Goal: Task Accomplishment & Management: Use online tool/utility

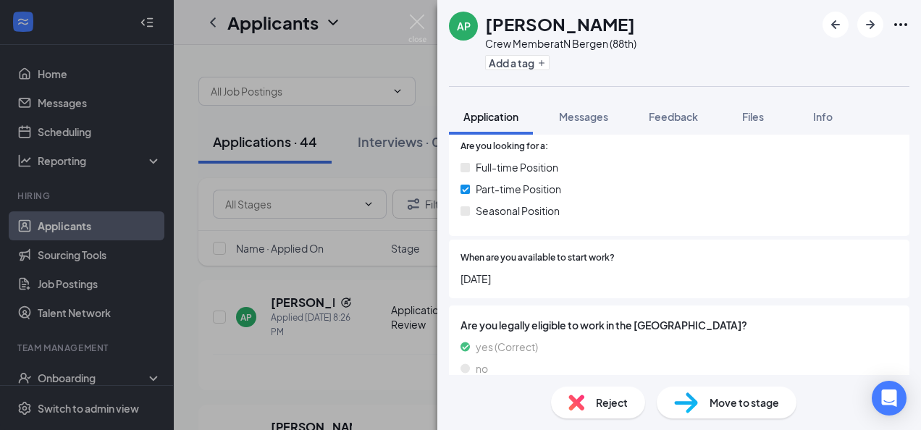
scroll to position [465, 0]
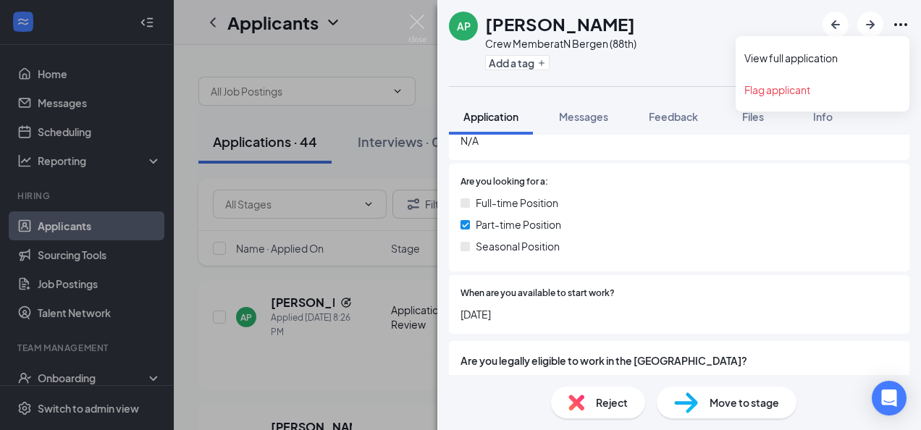
click at [903, 22] on icon "Ellipses" at bounding box center [900, 24] width 17 height 17
click at [798, 55] on link "View full application" at bounding box center [822, 58] width 156 height 14
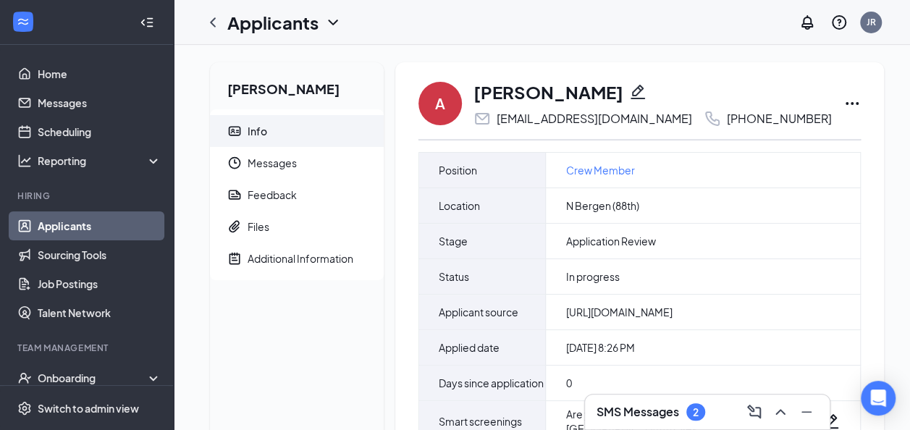
click at [843, 101] on icon "Ellipses" at bounding box center [851, 103] width 17 height 17
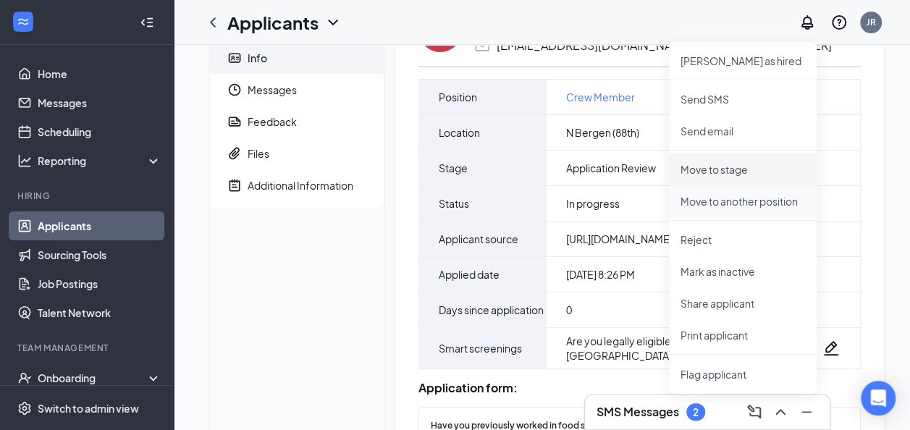
scroll to position [145, 0]
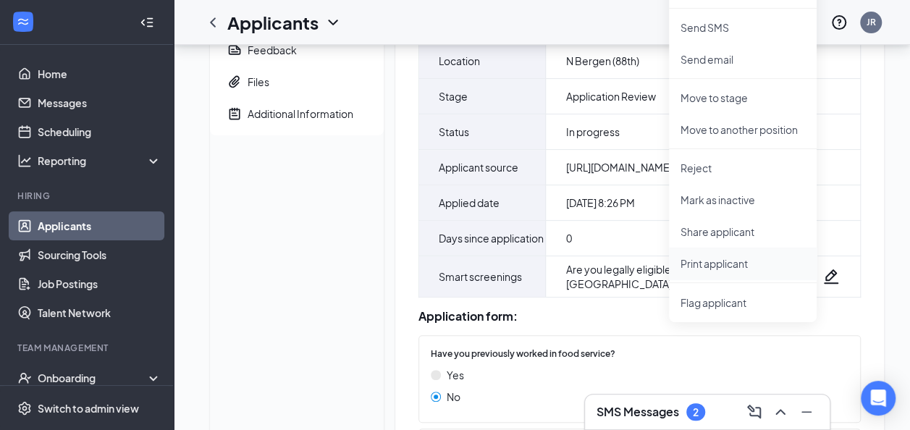
click at [735, 262] on p "Print applicant" at bounding box center [742, 263] width 124 height 14
